Goal: Information Seeking & Learning: Learn about a topic

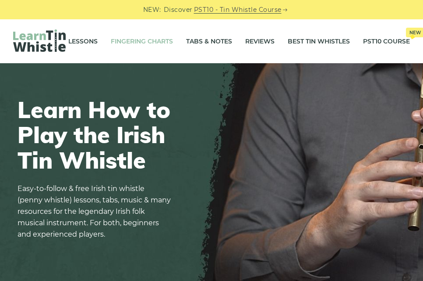
click at [152, 38] on link "Fingering Charts" at bounding box center [142, 41] width 62 height 22
click at [332, 40] on link "Best Tin Whistles" at bounding box center [319, 41] width 62 height 22
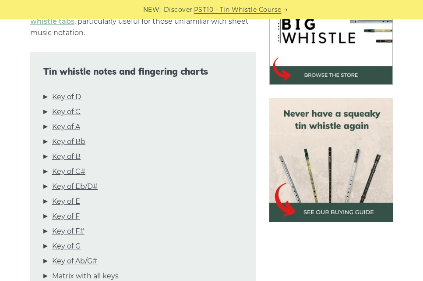
scroll to position [307, 0]
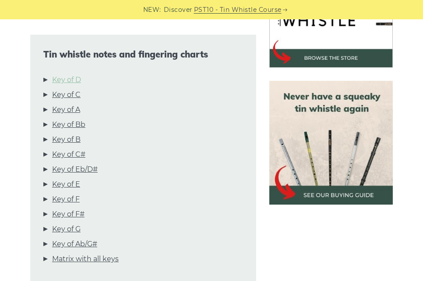
click at [63, 78] on link "Key of D" at bounding box center [66, 79] width 29 height 11
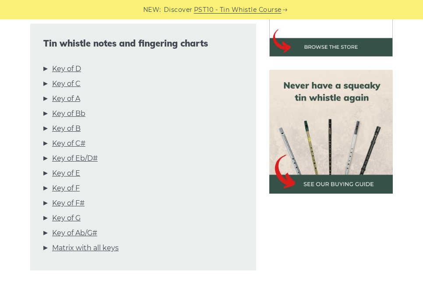
scroll to position [329, 0]
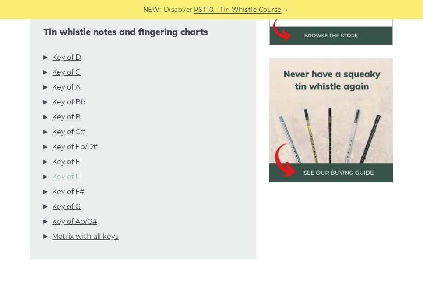
click at [66, 176] on link "Key of F" at bounding box center [66, 176] width 28 height 11
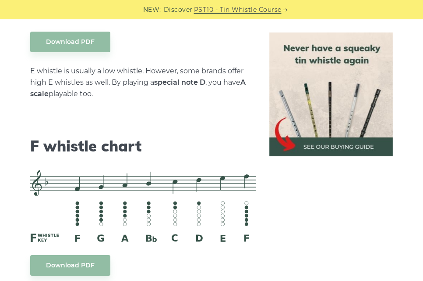
scroll to position [3882, 0]
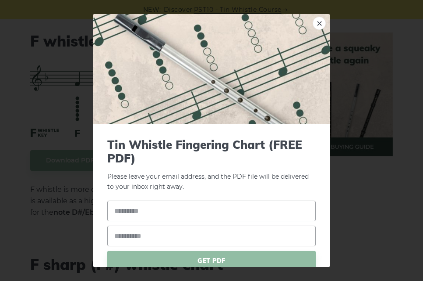
click at [316, 23] on link "×" at bounding box center [319, 23] width 13 height 13
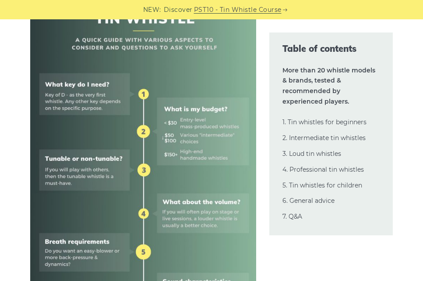
scroll to position [394, 0]
